Goal: Task Accomplishment & Management: Use online tool/utility

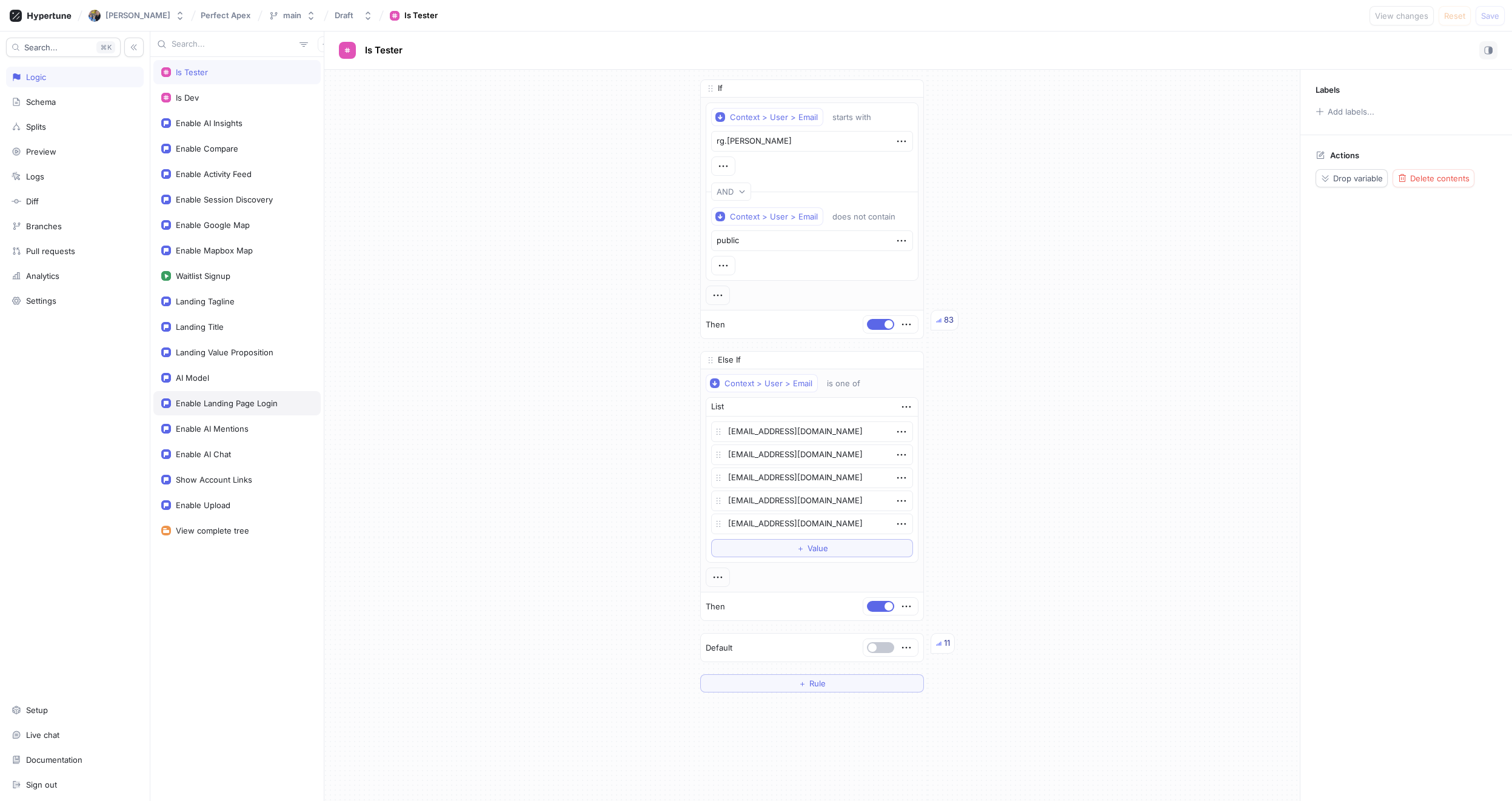
click at [209, 394] on div "Enable Landing Page Login" at bounding box center [237, 403] width 168 height 24
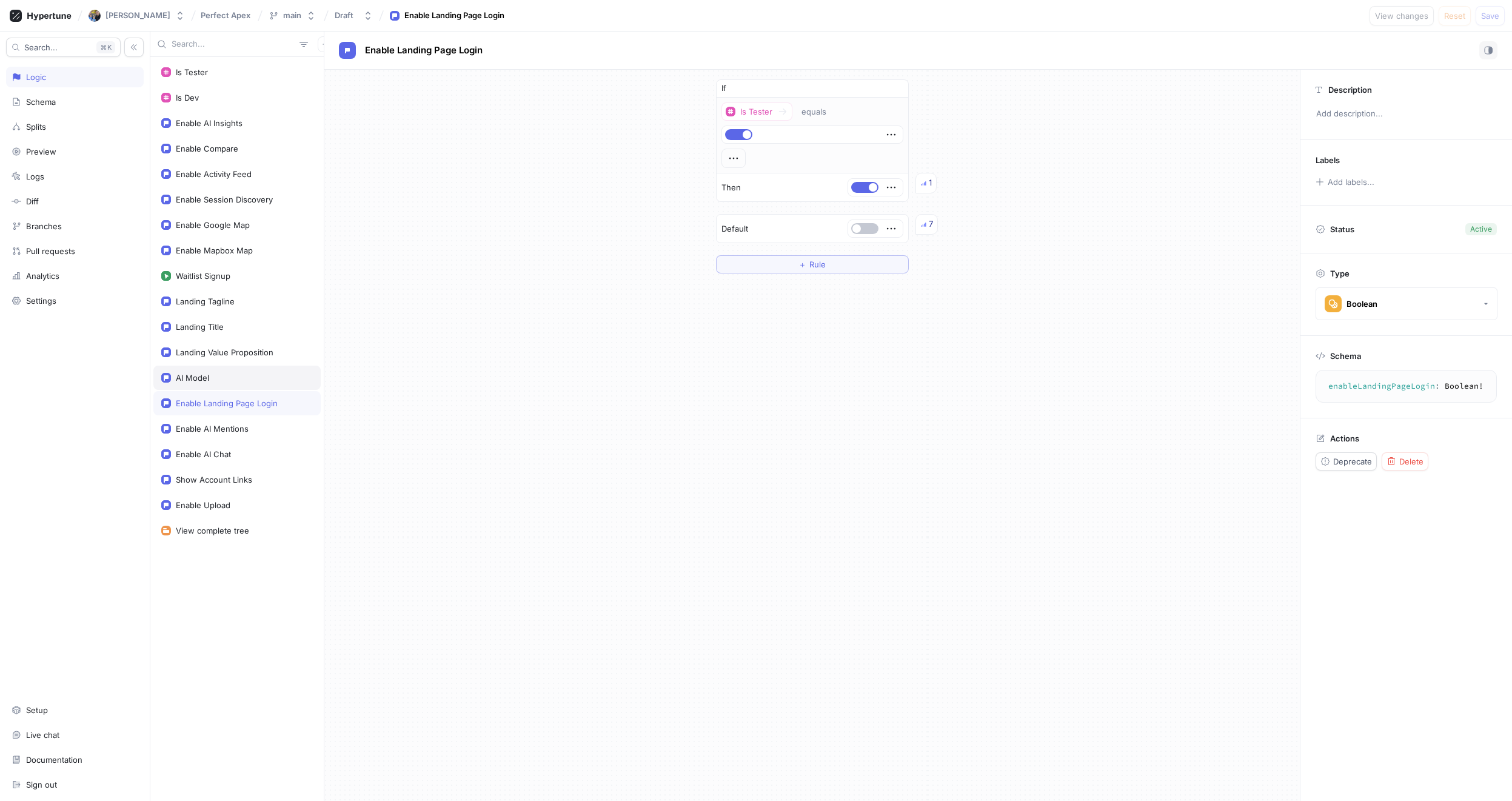
click at [209, 382] on div "AI Model" at bounding box center [237, 378] width 152 height 10
type textarea "x"
type textarea "aiModel: String!"
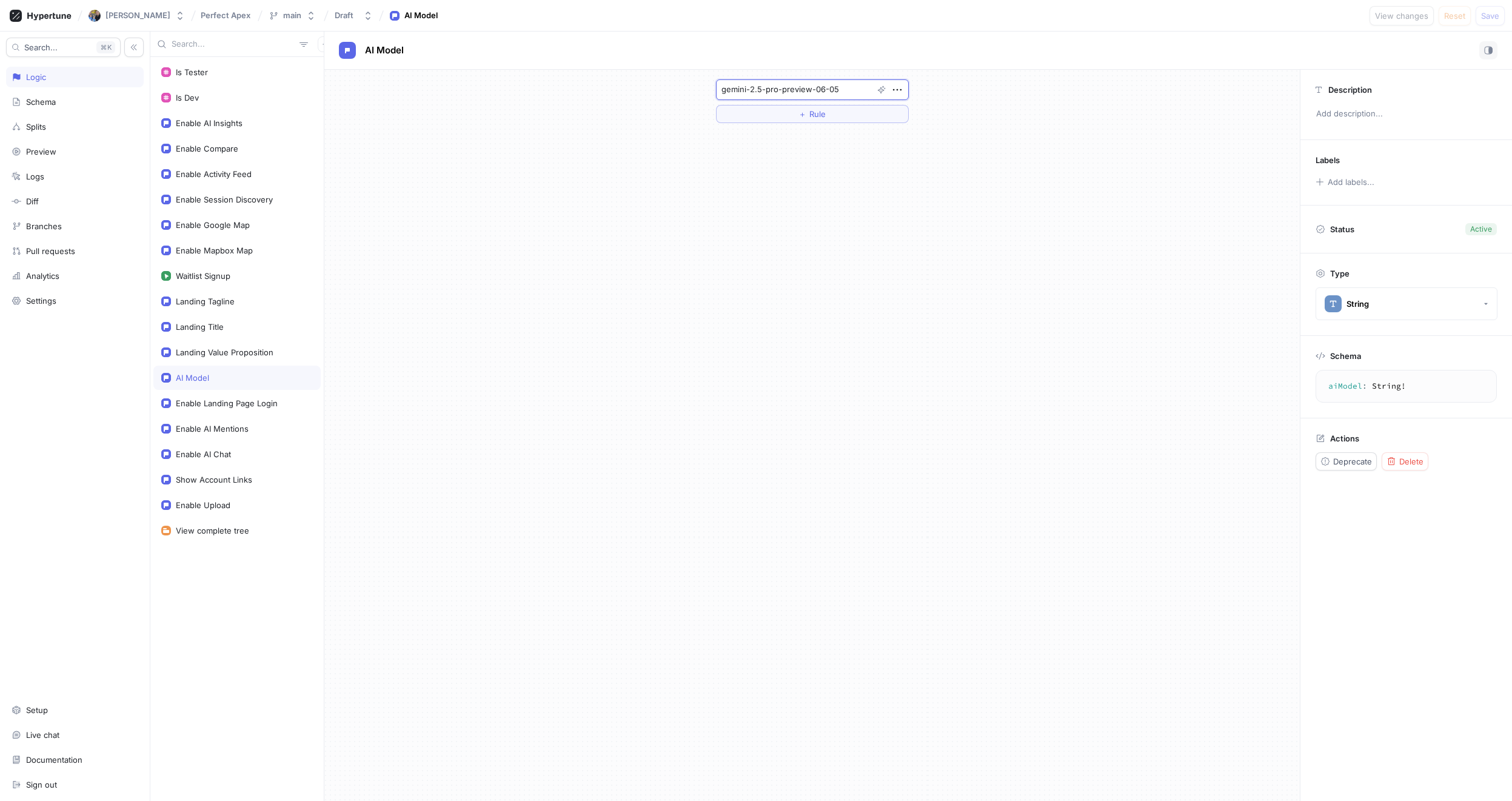
click at [822, 90] on textarea "gemini-2.5-pro-preview-06-05" at bounding box center [812, 89] width 193 height 20
paste textarea
type textarea "x"
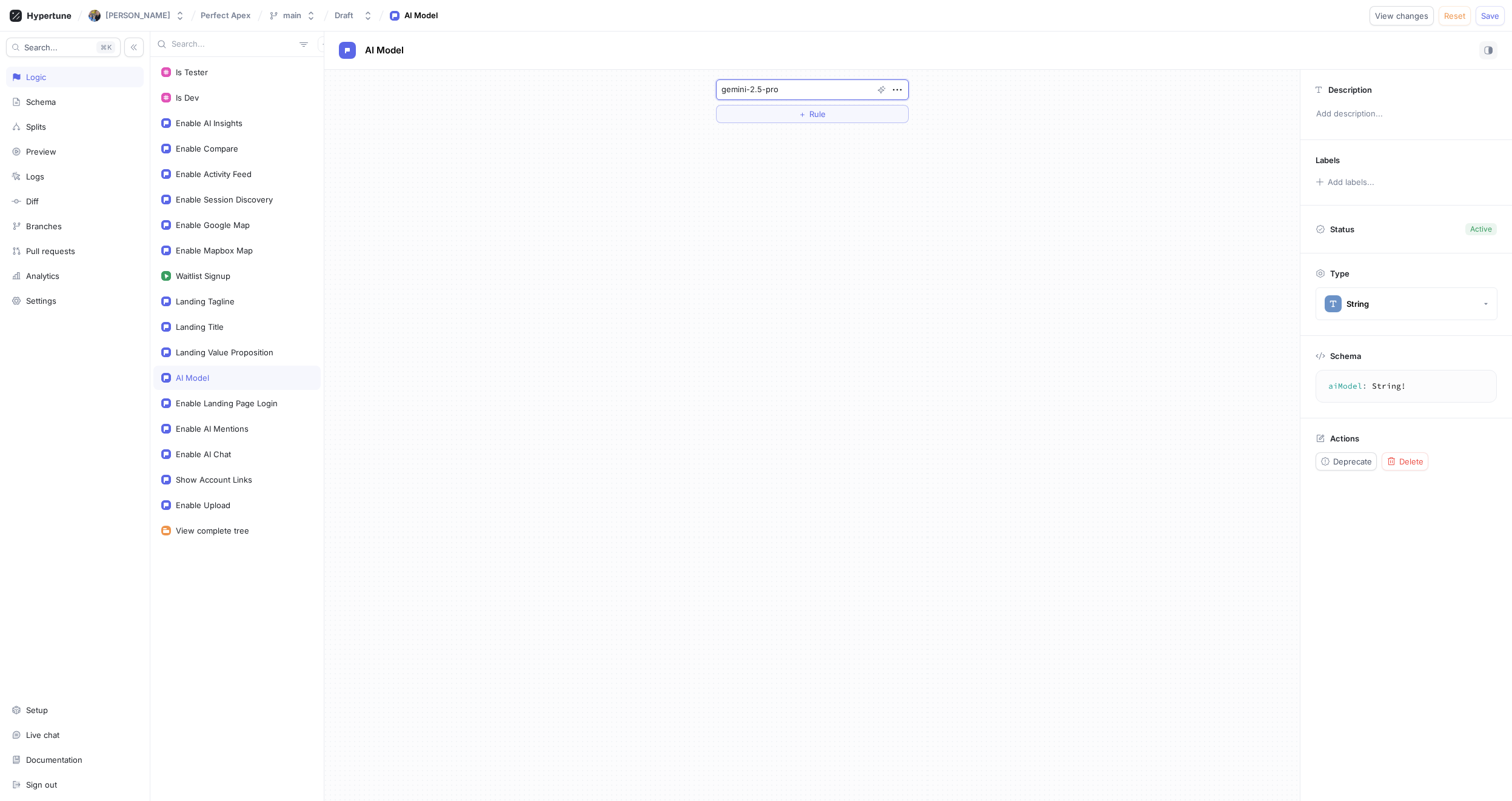
type textarea "gemini-2.5-pro"
click at [1219, 143] on div "gemini-2.5-pro ＋ Rule" at bounding box center [812, 435] width 975 height 731
click at [1489, 12] on span "Save" at bounding box center [1490, 15] width 18 height 7
type textarea "x"
